Goal: Transaction & Acquisition: Book appointment/travel/reservation

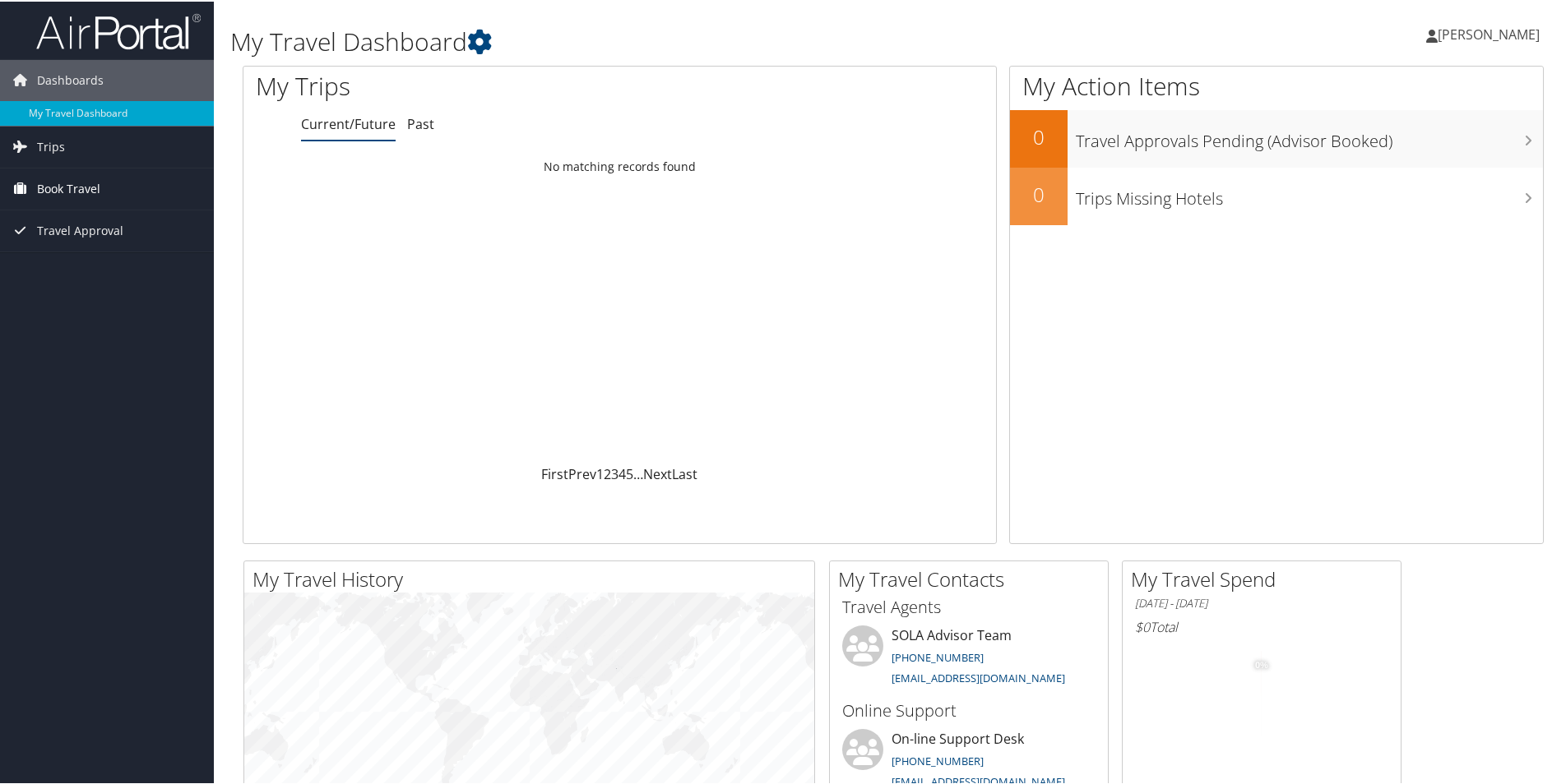
click at [67, 189] on span "Book Travel" at bounding box center [69, 187] width 64 height 41
click at [88, 270] on link "Book/Manage Online Trips" at bounding box center [106, 270] width 214 height 25
click at [1478, 45] on link "[PERSON_NAME]" at bounding box center [1490, 33] width 130 height 50
click at [1371, 272] on link "Sign Out" at bounding box center [1445, 268] width 183 height 28
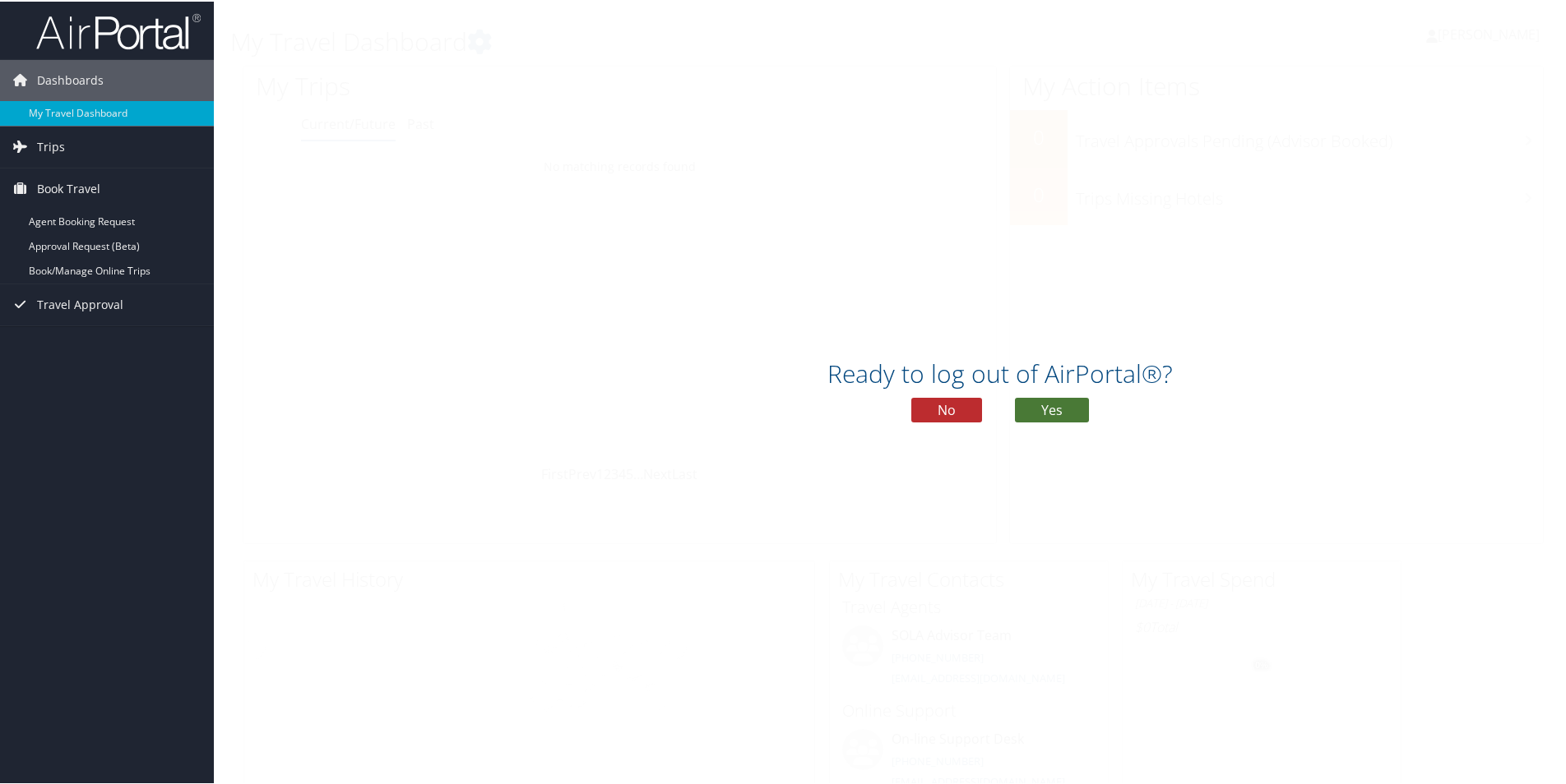
click at [1062, 400] on button "Yes" at bounding box center [1052, 409] width 74 height 25
